Goal: Task Accomplishment & Management: Complete application form

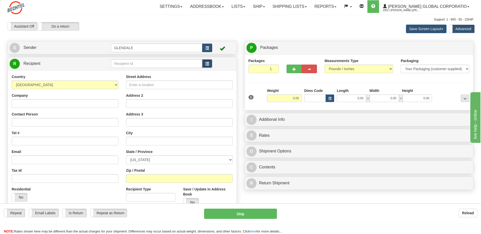
click at [206, 65] on span "button" at bounding box center [208, 63] width 4 height 3
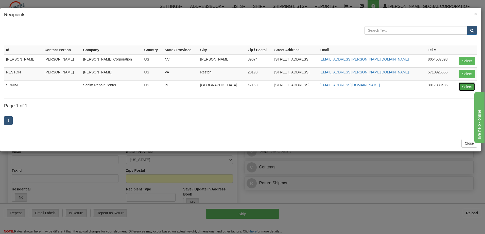
click at [467, 87] on button "Select" at bounding box center [467, 87] width 16 height 9
type input "SONIM"
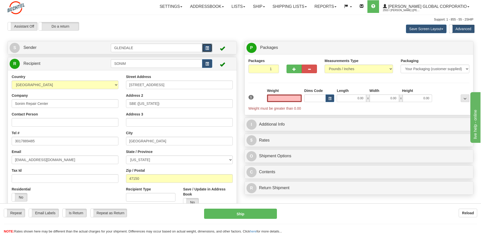
type input "0.00"
click at [208, 47] on span "button" at bounding box center [208, 48] width 4 height 3
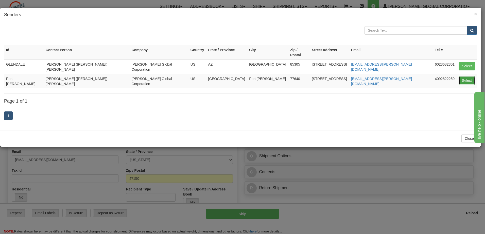
click at [463, 76] on button "Select" at bounding box center [467, 80] width 16 height 9
type input "Port [PERSON_NAME]"
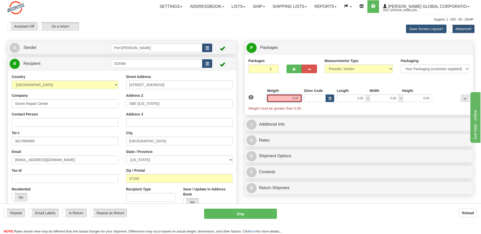
click at [290, 100] on input "0.00" at bounding box center [284, 99] width 35 height 8
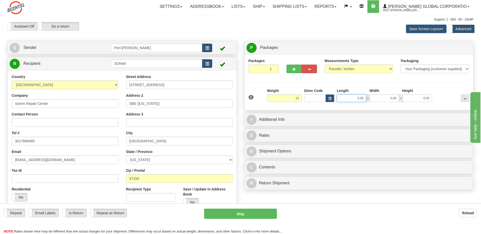
type input "10.00"
click at [353, 99] on input "0.00" at bounding box center [351, 99] width 29 height 8
type input "13.00"
click at [390, 97] on input "0.00" at bounding box center [384, 99] width 29 height 8
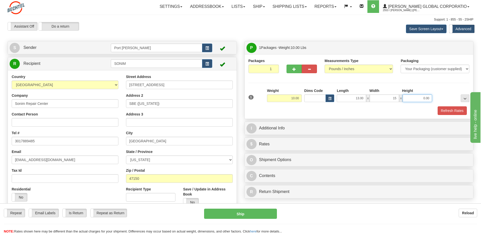
type input "15.00"
click at [421, 96] on input "0.00" at bounding box center [417, 99] width 29 height 8
type input "7.00"
type input "[PERSON_NAME]"
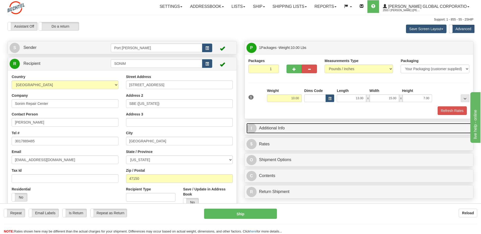
click at [277, 129] on link "I Additional Info" at bounding box center [359, 128] width 225 height 10
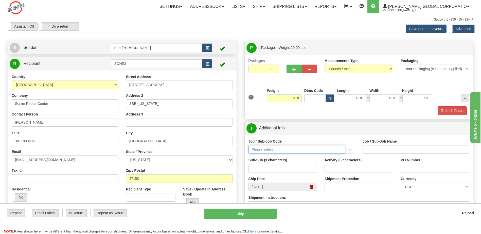
click at [279, 151] on input "Job / Sub-Job Code" at bounding box center [297, 149] width 97 height 9
click at [262, 158] on div "26196-530" at bounding box center [296, 158] width 92 height 6
type input "26196-530"
type input "PORT [PERSON_NAME] LNG - ENERGY FIELD PROFESSIONALS"
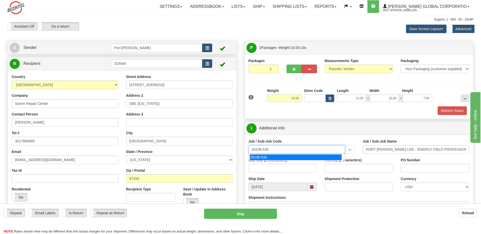
type input "26196-530"
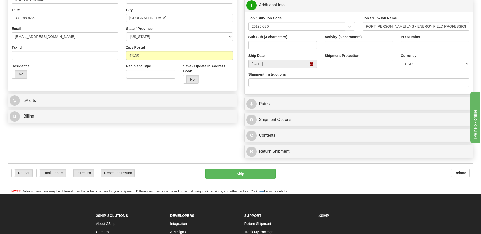
scroll to position [127, 0]
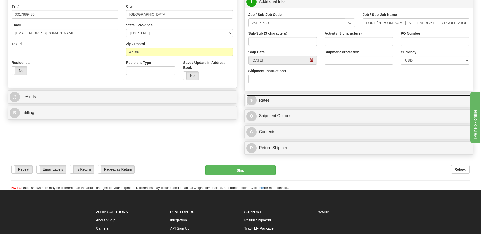
click at [250, 99] on span "$" at bounding box center [252, 100] width 10 height 10
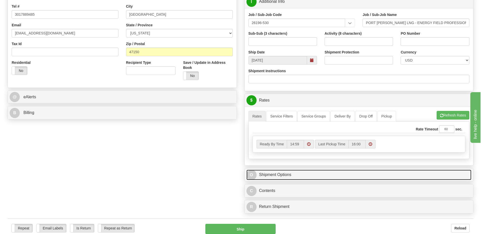
click at [253, 176] on span "O" at bounding box center [252, 175] width 10 height 10
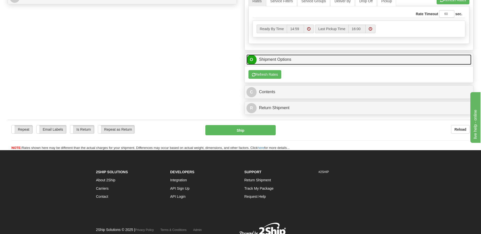
scroll to position [254, 0]
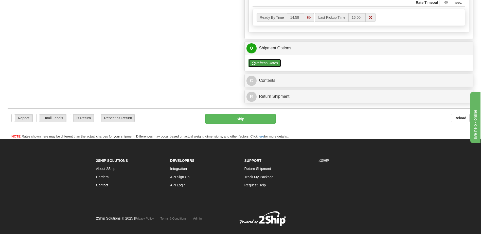
click at [265, 62] on button "Refresh Rates" at bounding box center [265, 63] width 33 height 9
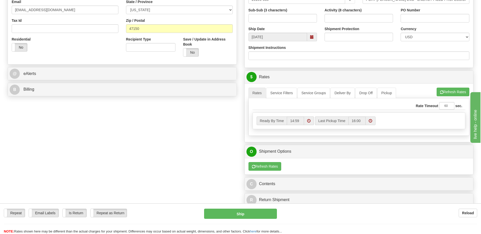
scroll to position [152, 0]
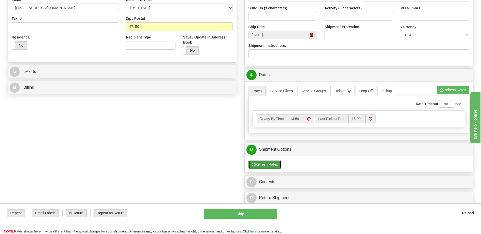
click at [267, 166] on button "Refresh Rates" at bounding box center [265, 164] width 33 height 9
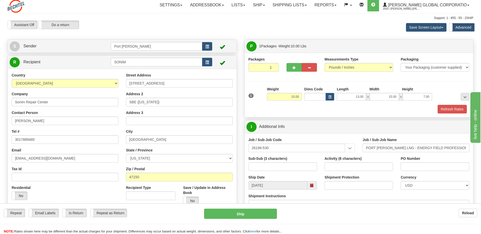
scroll to position [0, 0]
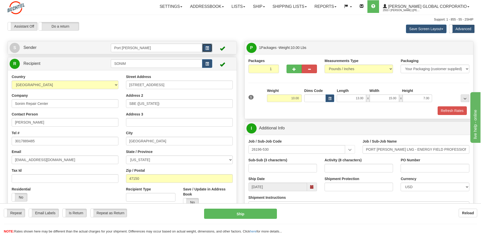
click at [206, 49] on span "button" at bounding box center [208, 48] width 4 height 3
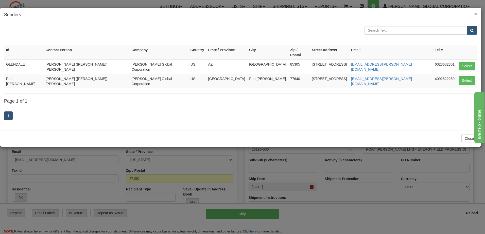
click at [475, 13] on span "×" at bounding box center [475, 14] width 3 height 6
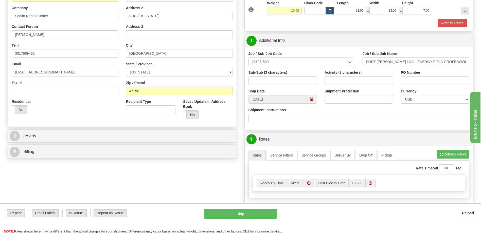
scroll to position [76, 0]
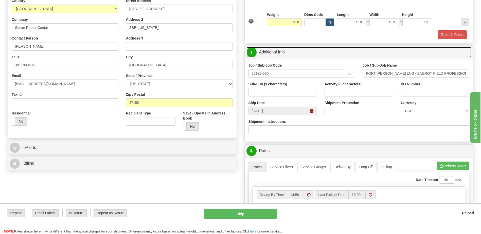
click at [253, 53] on span "I" at bounding box center [252, 52] width 10 height 10
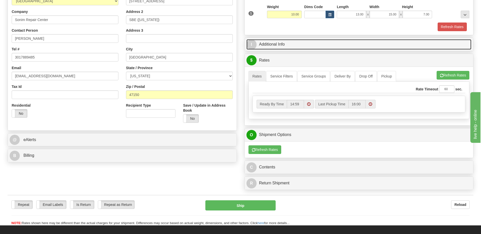
scroll to position [79, 0]
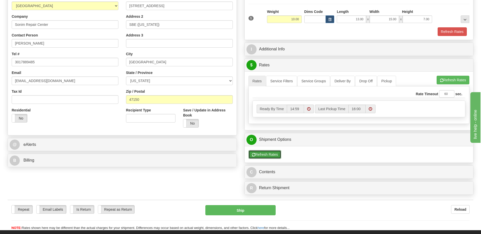
click at [268, 155] on button "Refresh Rates" at bounding box center [265, 154] width 33 height 9
click at [268, 154] on button "Refresh Rates" at bounding box center [265, 154] width 33 height 9
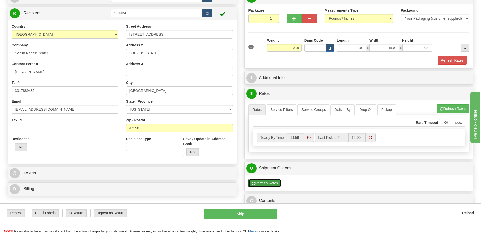
scroll to position [51, 0]
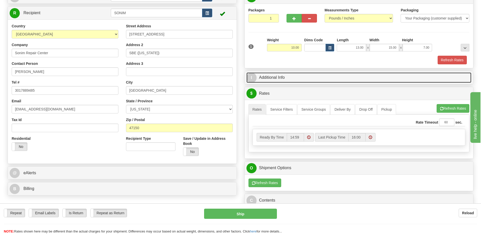
click at [253, 77] on span "I" at bounding box center [252, 78] width 10 height 10
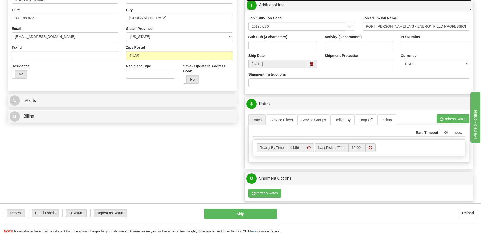
scroll to position [152, 0]
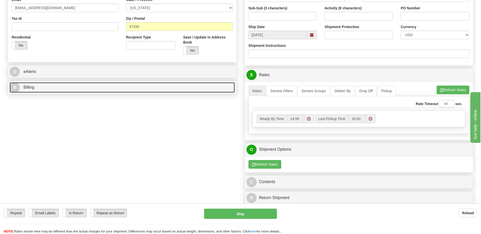
click at [12, 86] on span "B" at bounding box center [15, 88] width 10 height 10
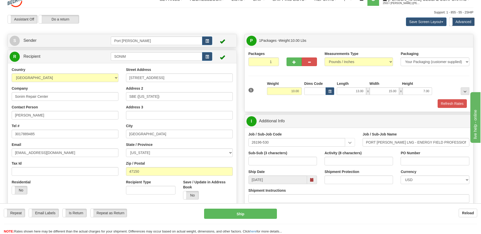
scroll to position [0, 0]
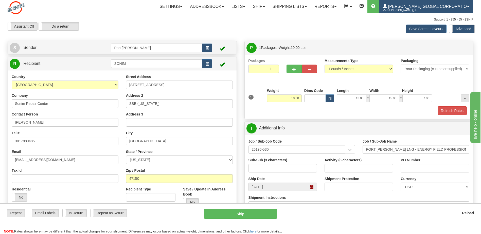
click at [470, 6] on link "[PERSON_NAME] Global Corporatio 2553 / [PERSON_NAME] ([PERSON_NAME]) [PERSON_NA…" at bounding box center [426, 6] width 94 height 13
